Goal: Contribute content

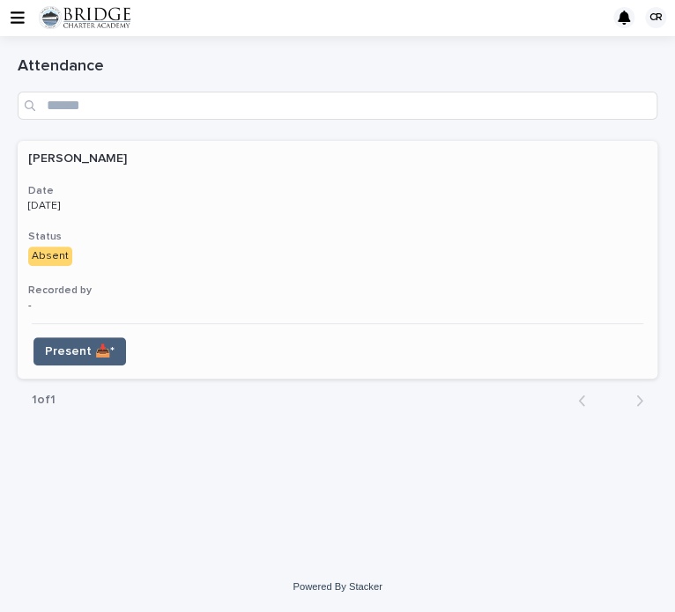
click at [100, 352] on span "Present 📥*" at bounding box center [80, 352] width 70 height 18
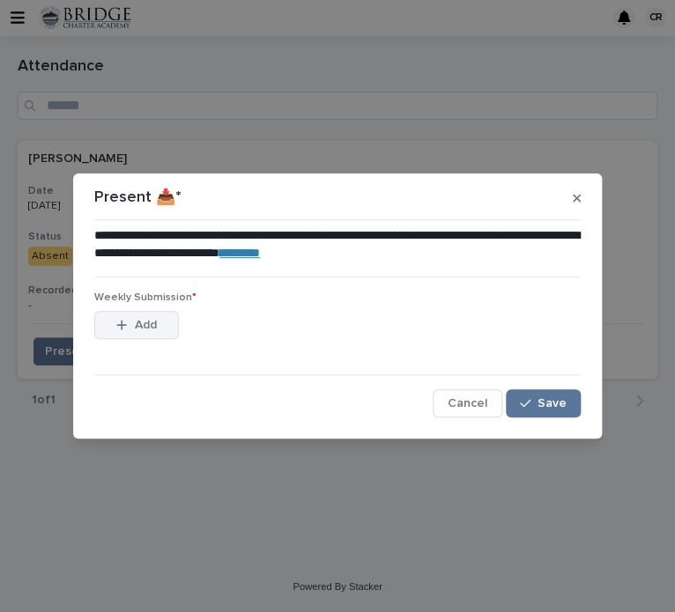
click at [152, 323] on span "Add" at bounding box center [146, 325] width 22 height 12
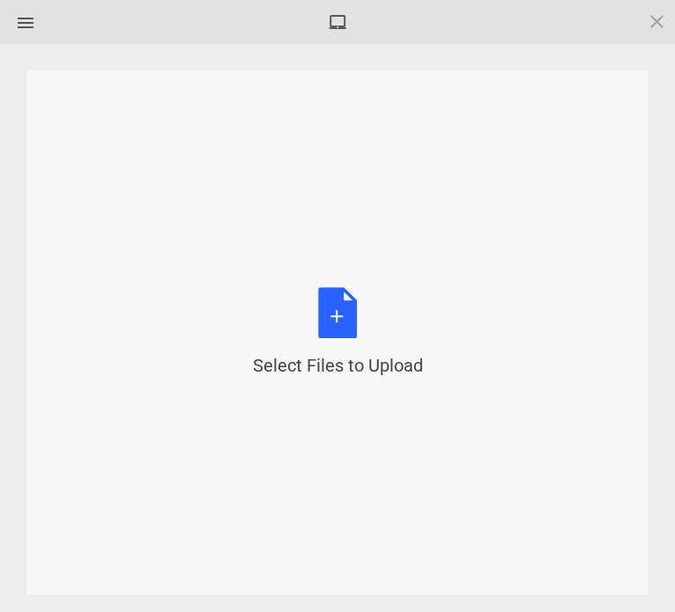
click at [347, 336] on div "Select Files to Upload or Drag and Drop, Copy and Paste Files" at bounding box center [338, 332] width 170 height 91
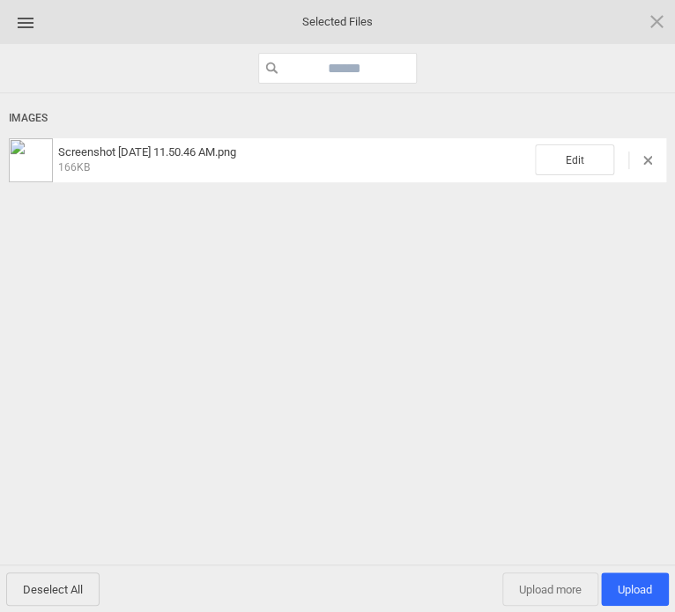
click at [553, 592] on span "Upload more" at bounding box center [550, 589] width 96 height 33
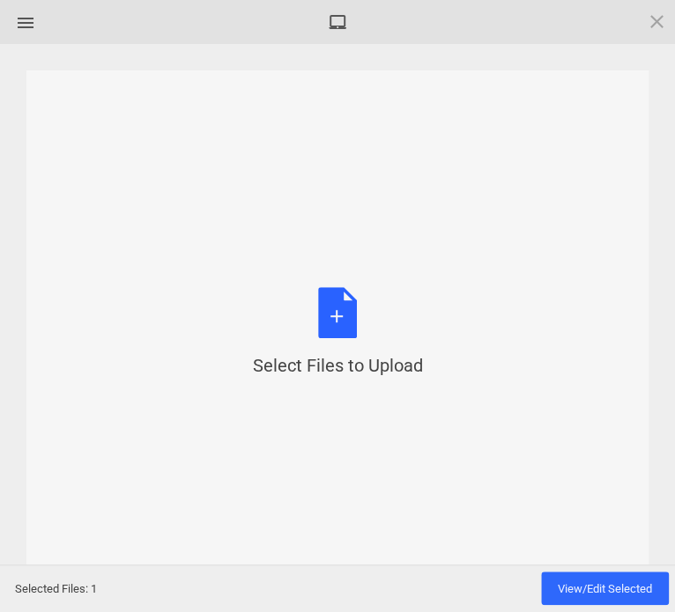
click at [345, 310] on div "Select Files to Upload or Drag and Drop, Copy and Paste Files" at bounding box center [338, 332] width 170 height 91
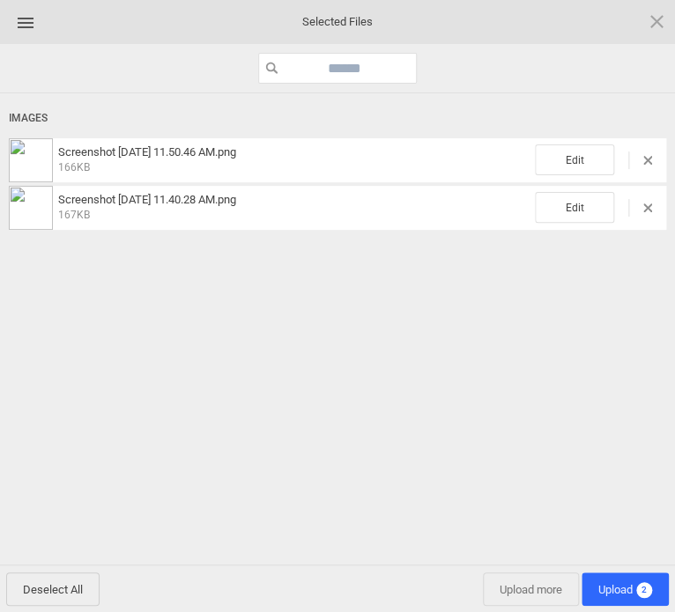
click at [522, 588] on span "Upload more" at bounding box center [531, 589] width 96 height 33
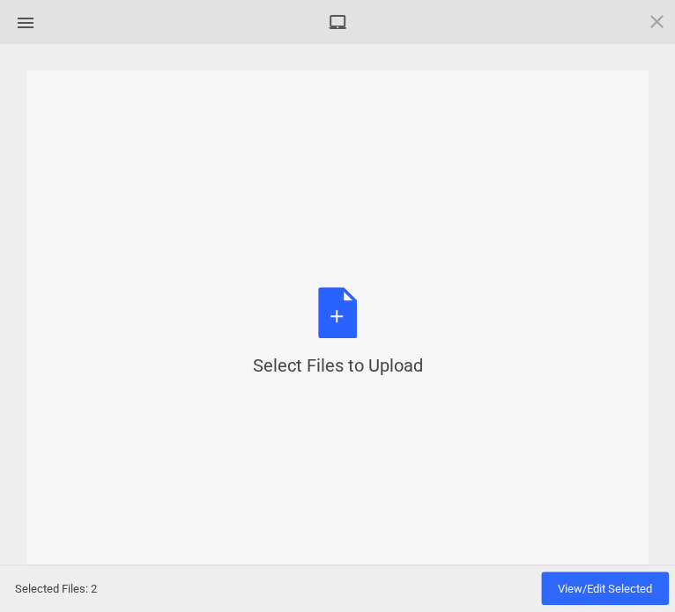
click at [334, 310] on div "Select Files to Upload or Drag and Drop, Copy and Paste Files" at bounding box center [338, 332] width 170 height 91
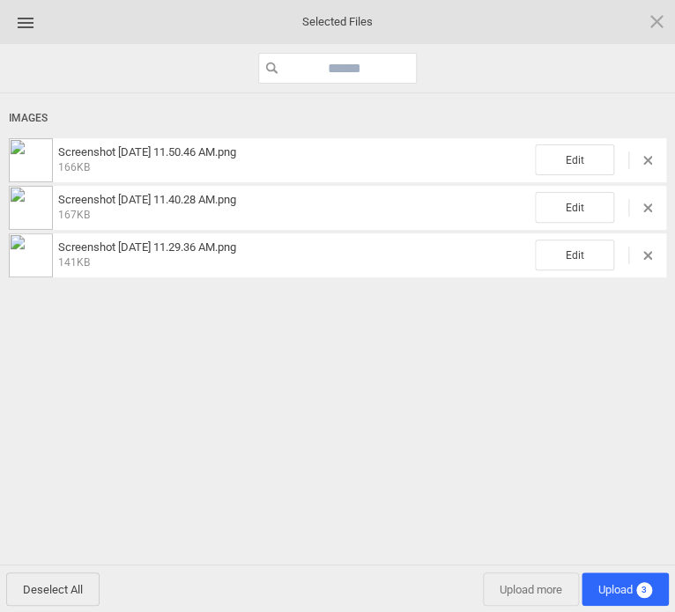
click at [529, 590] on span "Upload more" at bounding box center [531, 589] width 96 height 33
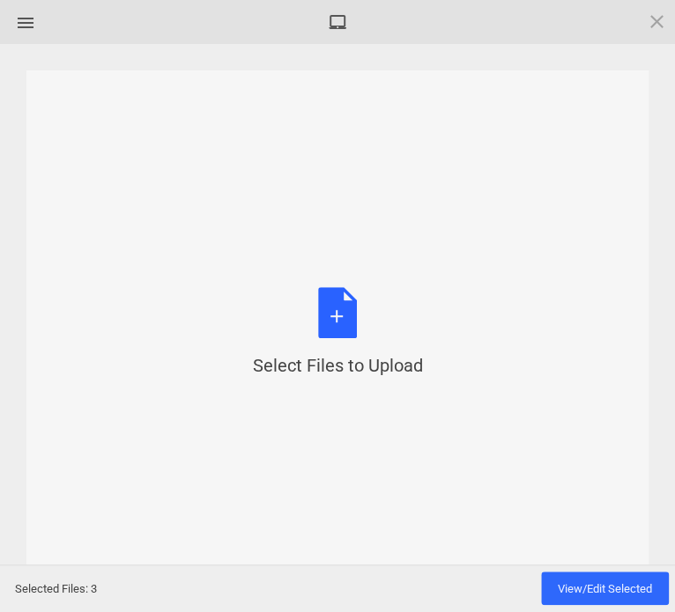
click at [347, 321] on div "Select Files to Upload or Drag and Drop, Copy and Paste Files" at bounding box center [338, 332] width 170 height 91
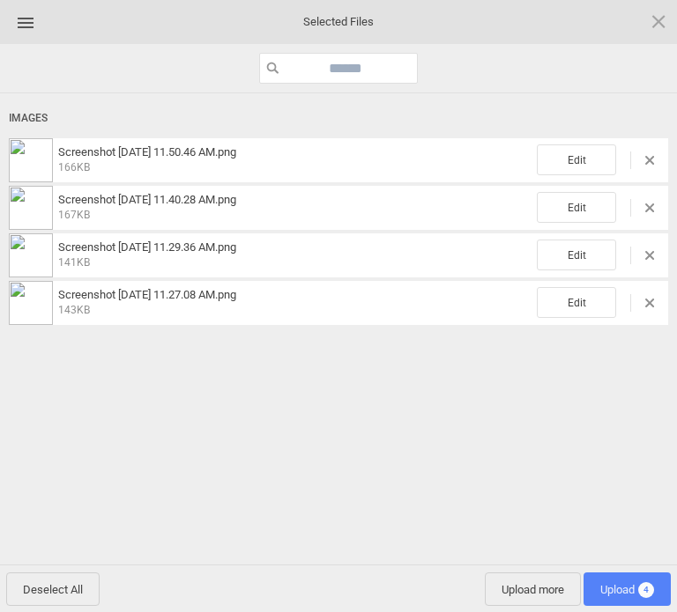
click at [618, 585] on span "Upload 4" at bounding box center [627, 589] width 54 height 13
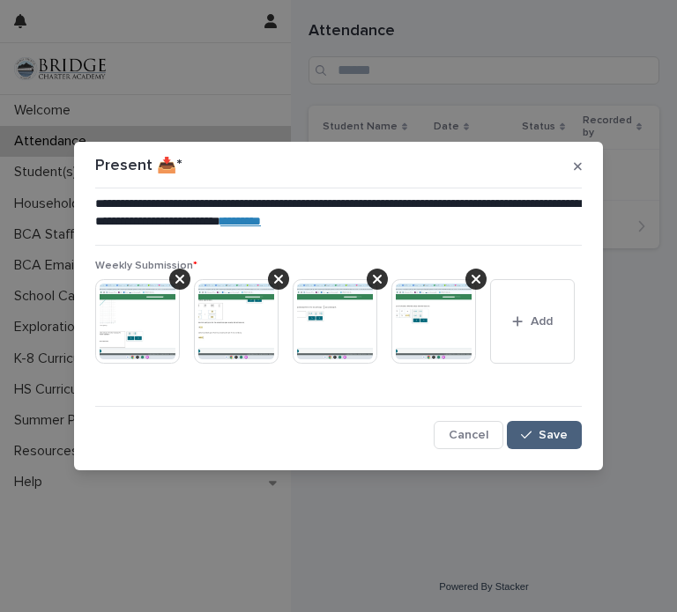
click at [541, 437] on span "Save" at bounding box center [552, 435] width 29 height 12
